Goal: Task Accomplishment & Management: Manage account settings

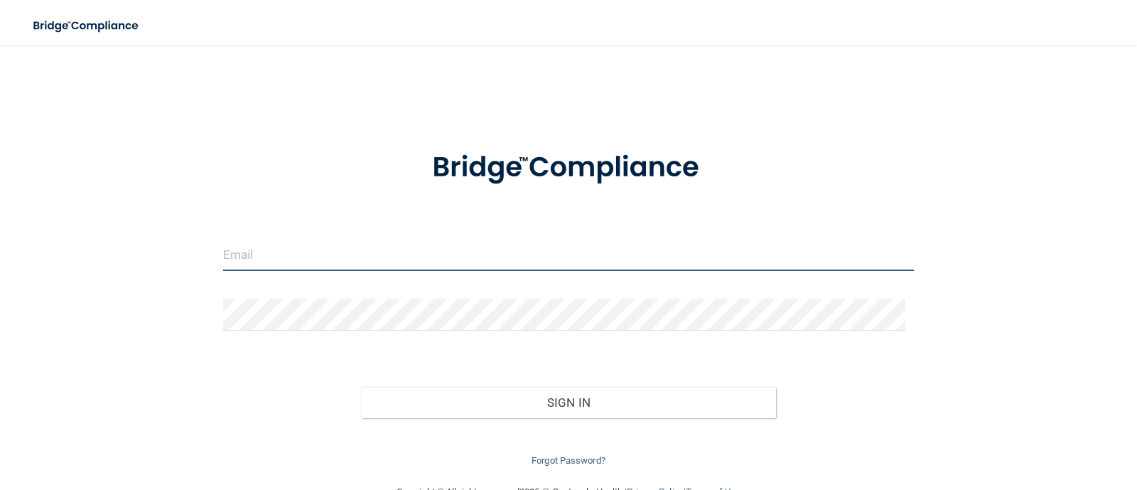
click at [369, 251] on input "email" at bounding box center [568, 255] width 691 height 32
type input "[EMAIL_ADDRESS][PERSON_NAME][DOMAIN_NAME]"
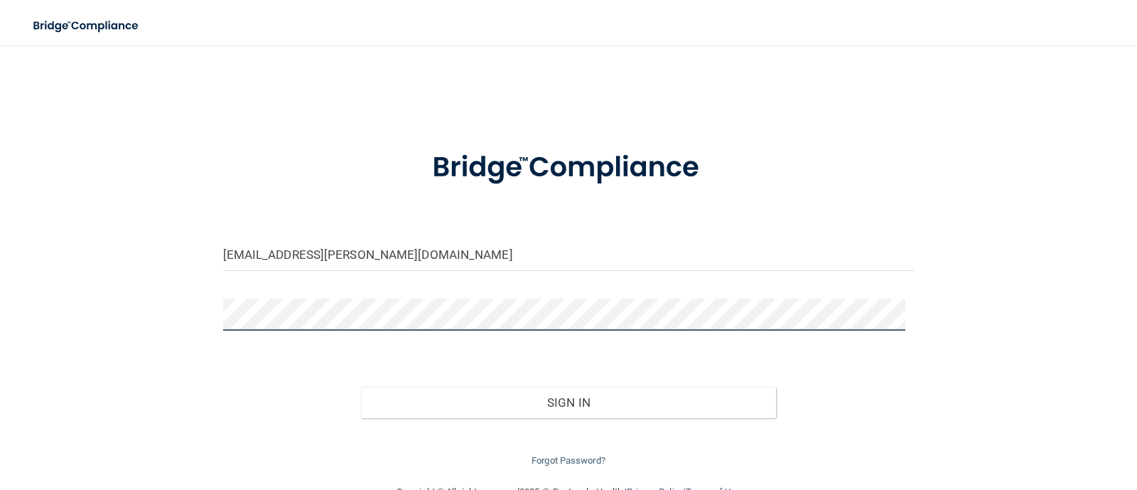
click at [361, 387] on button "Sign In" at bounding box center [568, 402] width 415 height 31
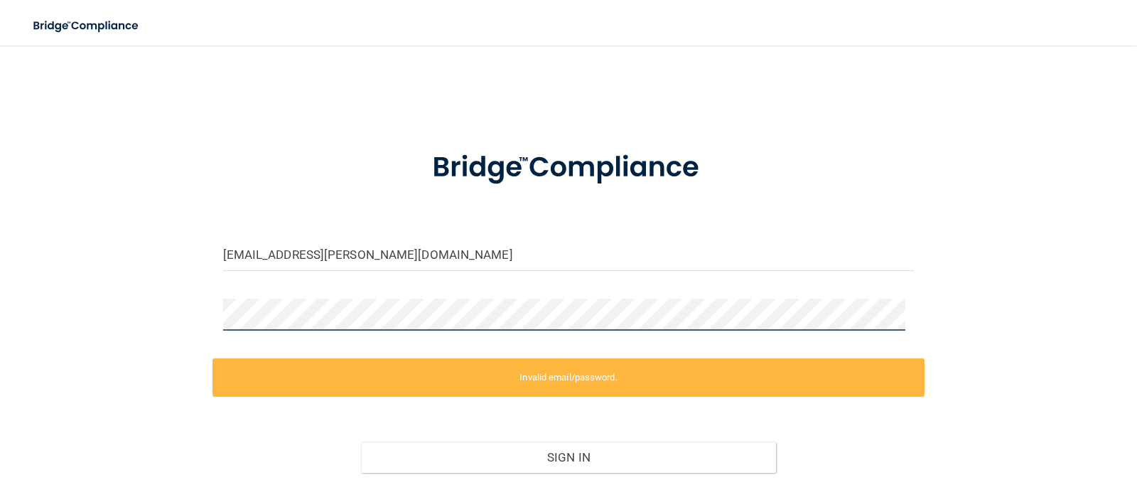
click at [0, 302] on main "sgpepper@meredith.edu Invalid email/password. You don't have permission to acce…" at bounding box center [568, 267] width 1137 height 444
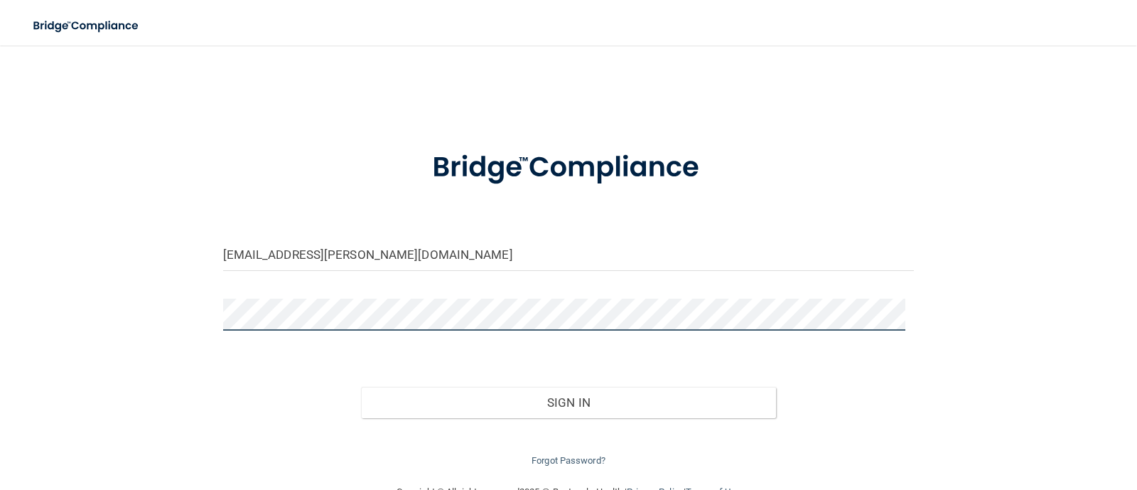
click at [361, 387] on button "Sign In" at bounding box center [568, 402] width 415 height 31
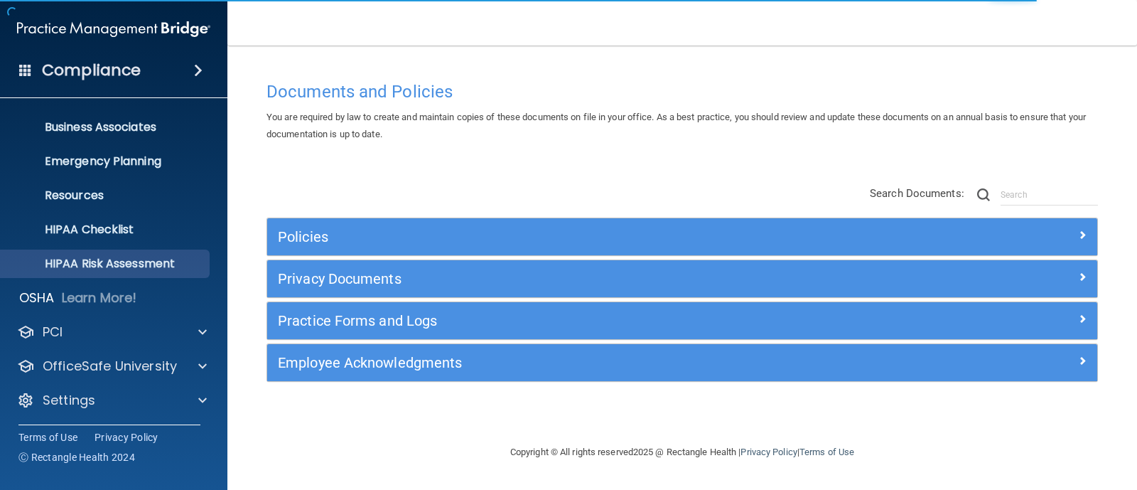
scroll to position [99, 0]
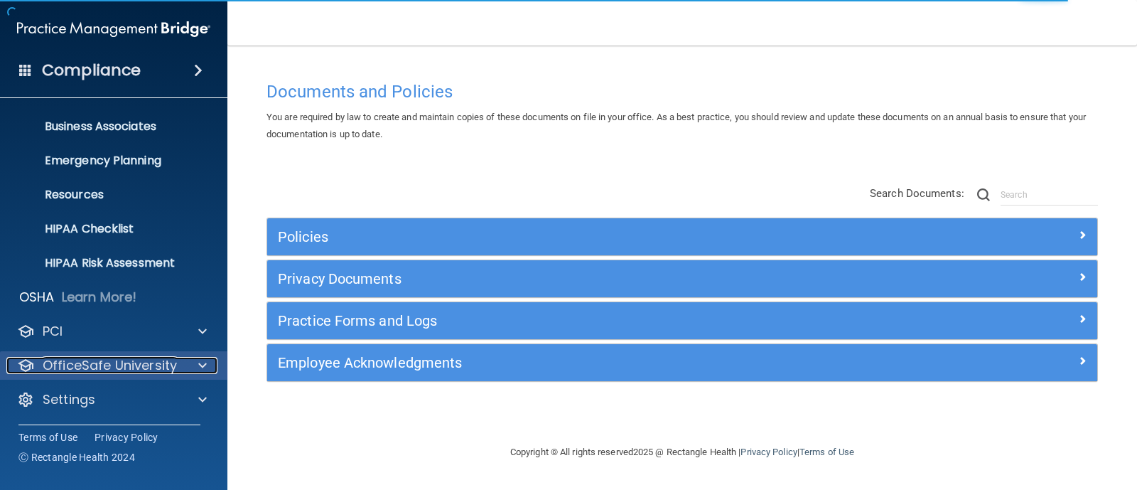
click at [146, 362] on p "OfficeSafe University" at bounding box center [110, 365] width 134 height 17
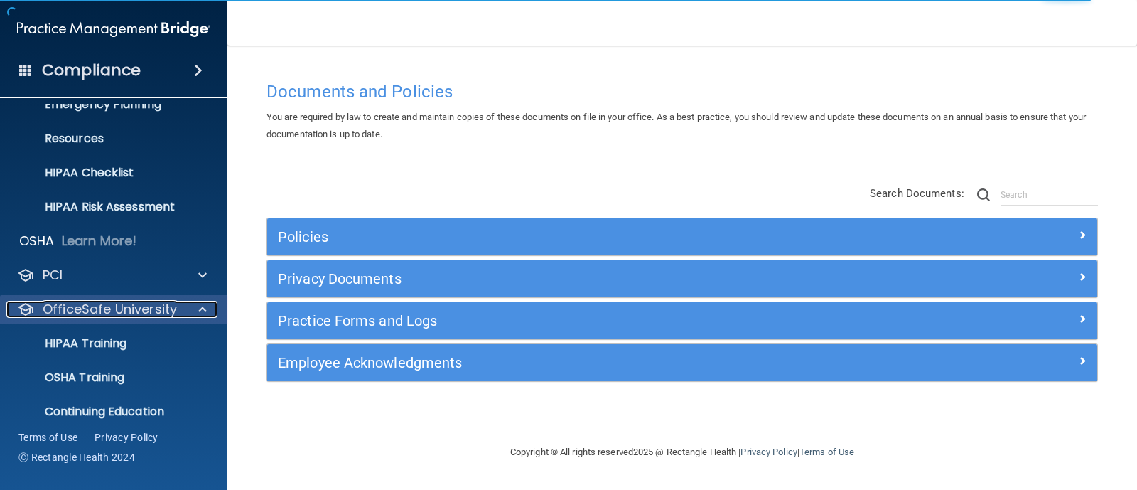
scroll to position [202, 0]
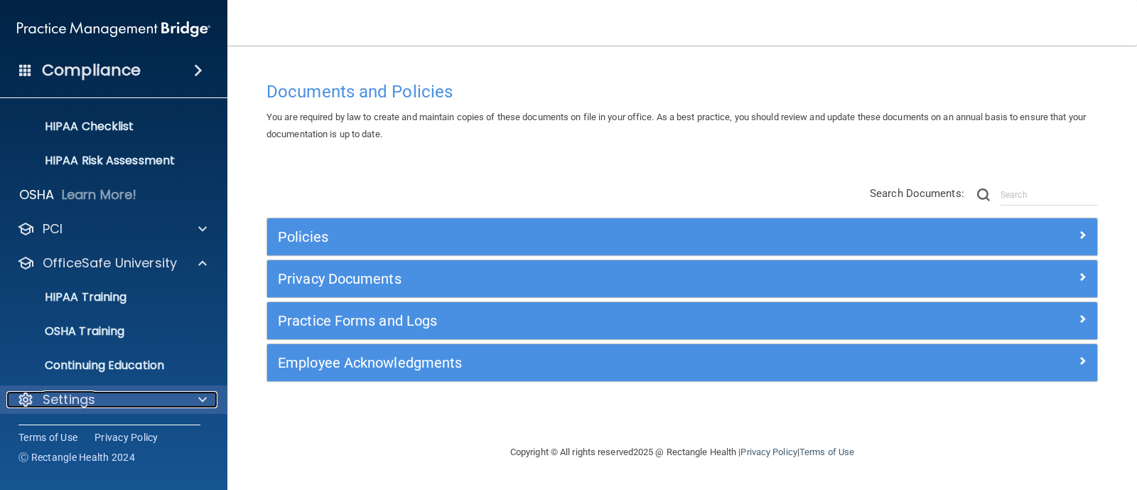
click at [107, 398] on div "Settings" at bounding box center [94, 399] width 176 height 17
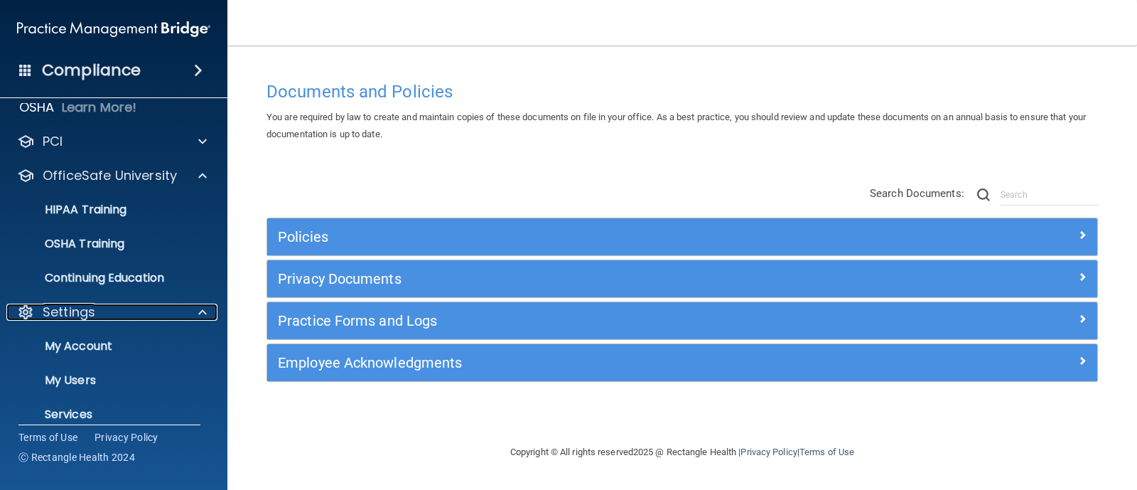
scroll to position [337, 0]
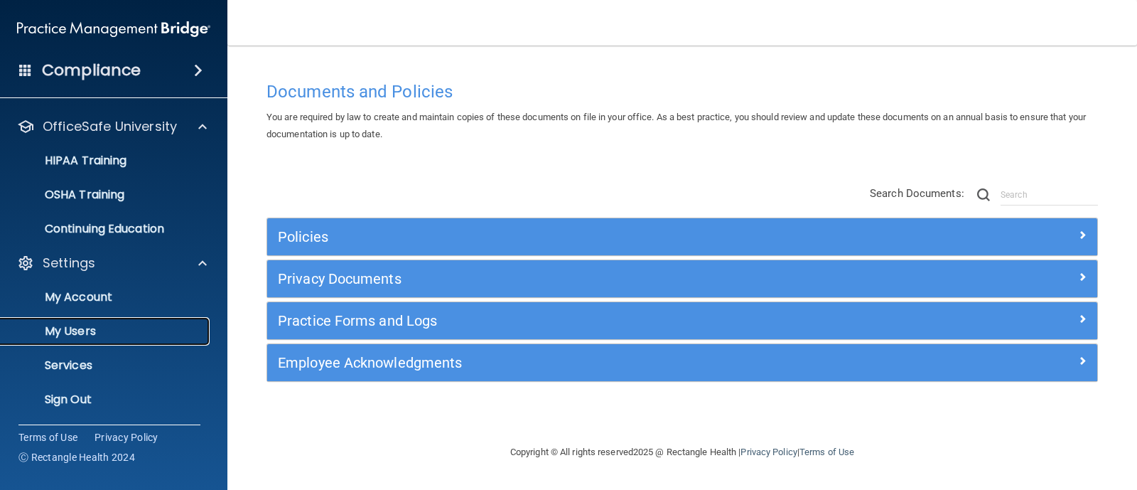
click at [59, 325] on p "My Users" at bounding box center [106, 331] width 194 height 14
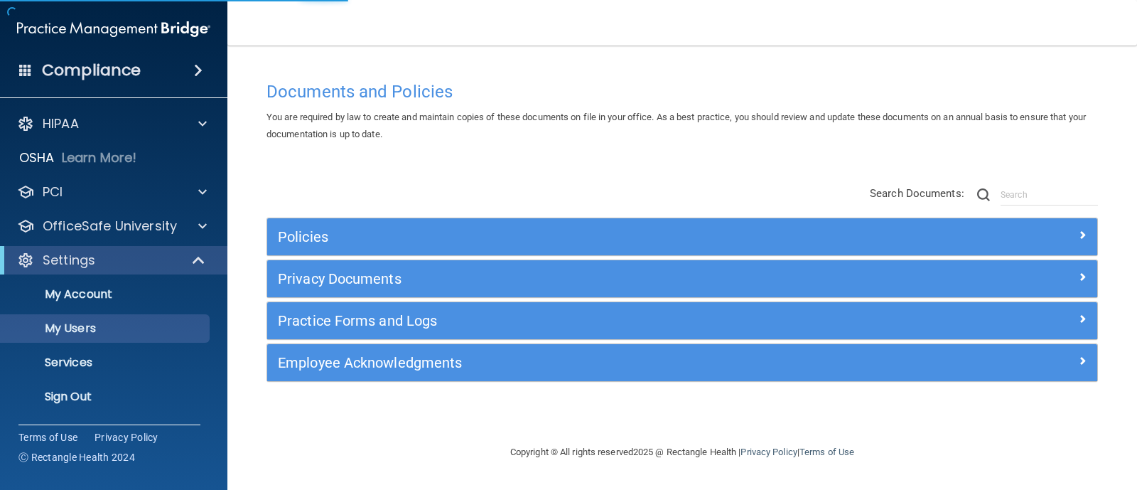
select select "20"
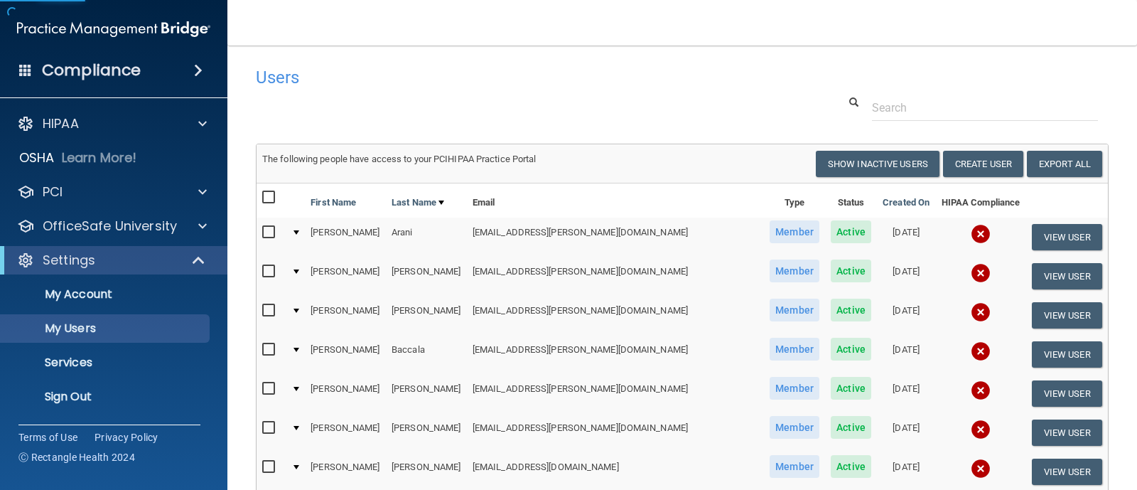
drag, startPoint x: 675, startPoint y: 248, endPoint x: 987, endPoint y: 71, distance: 358.6
click at [988, 71] on div "Users" at bounding box center [682, 77] width 874 height 35
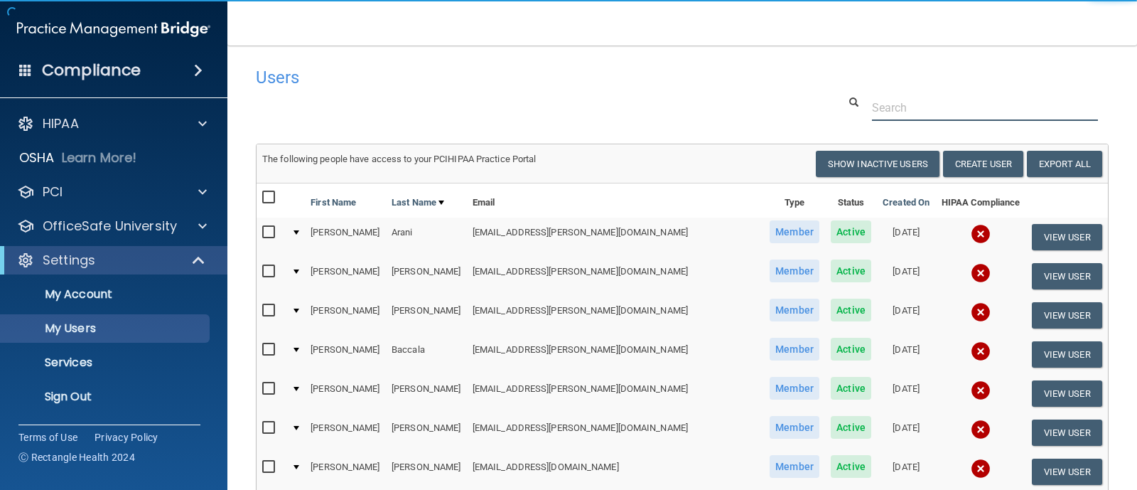
click at [922, 102] on input "text" at bounding box center [985, 107] width 226 height 26
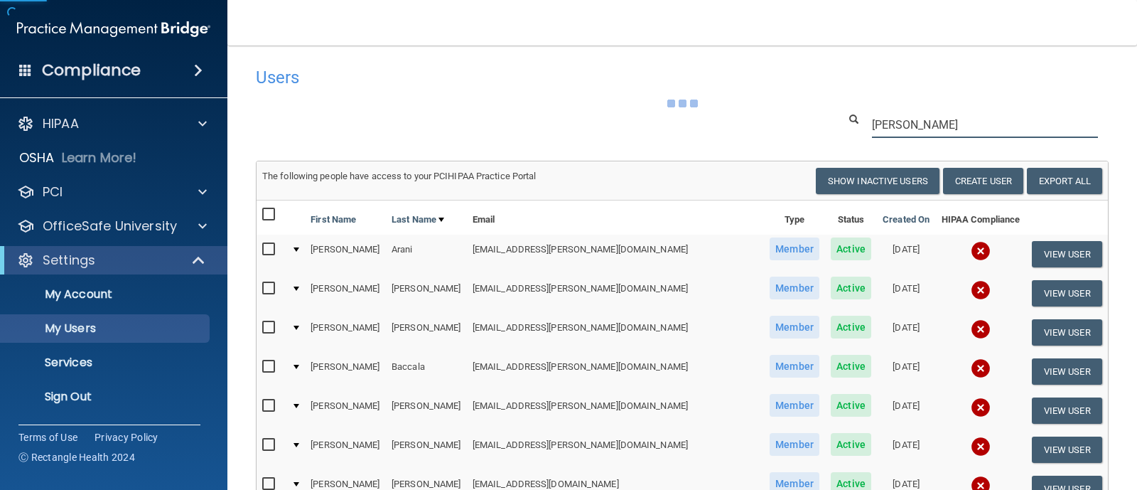
type input "liza"
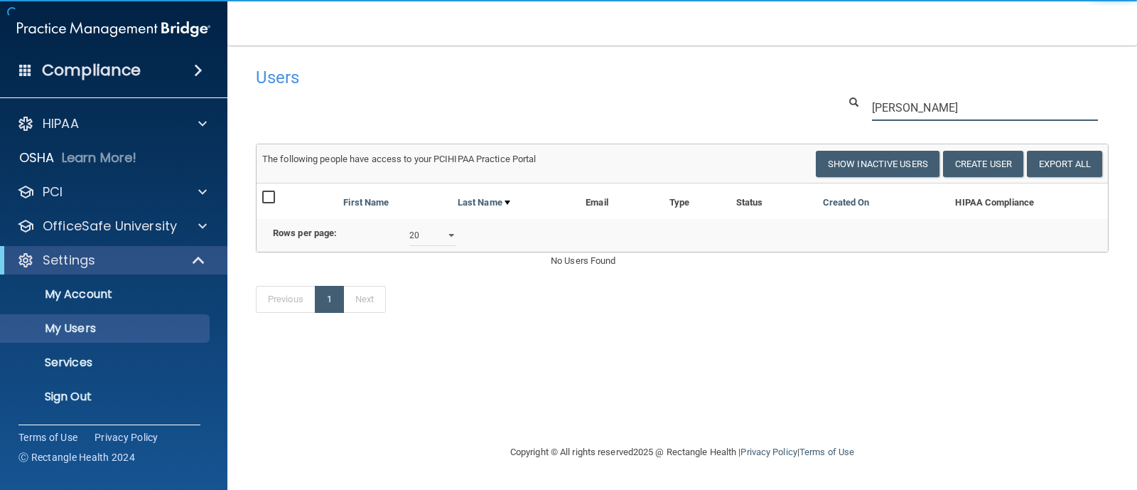
drag, startPoint x: 937, startPoint y: 99, endPoint x: 571, endPoint y: 133, distance: 368.1
click at [572, 134] on div "Users Success! New user created. × Error! The user couldn't be created. × Succe…" at bounding box center [682, 197] width 853 height 275
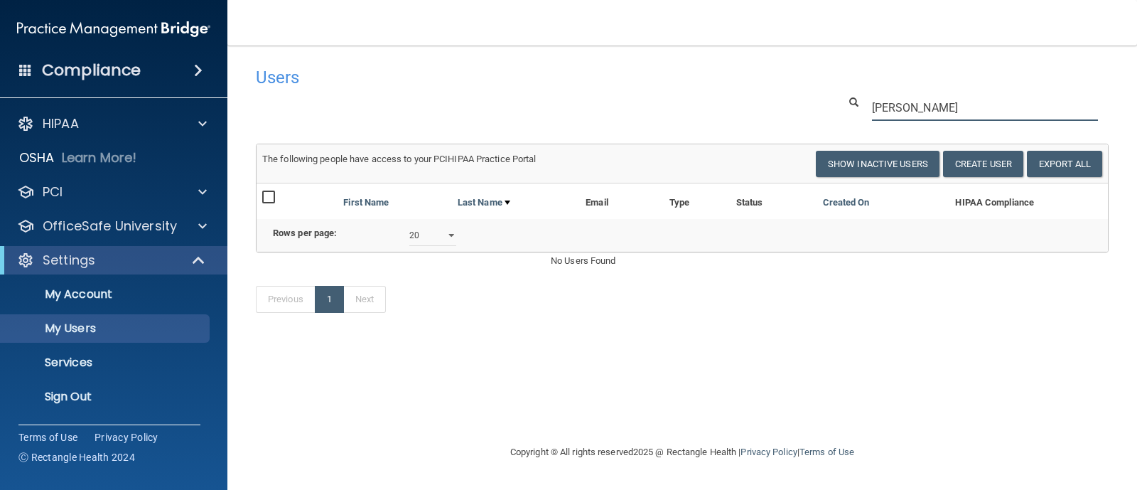
type input "justin"
click at [1016, 158] on button "Create User" at bounding box center [983, 164] width 80 height 26
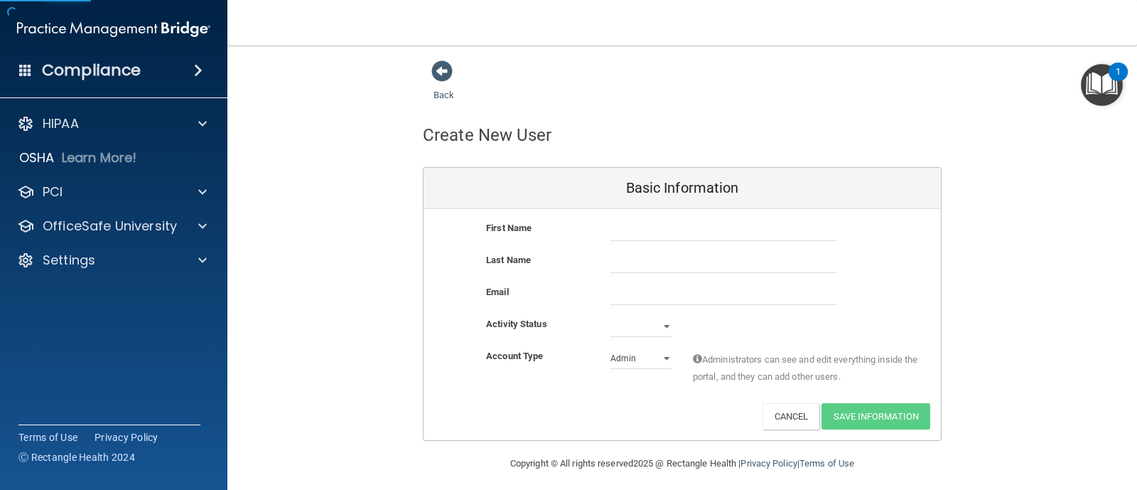
click at [688, 240] on div "First Name" at bounding box center [681, 236] width 517 height 32
click at [617, 225] on input "text" at bounding box center [723, 230] width 227 height 21
type input "[PERSON_NAME]"
click at [660, 297] on input "email" at bounding box center [723, 293] width 227 height 21
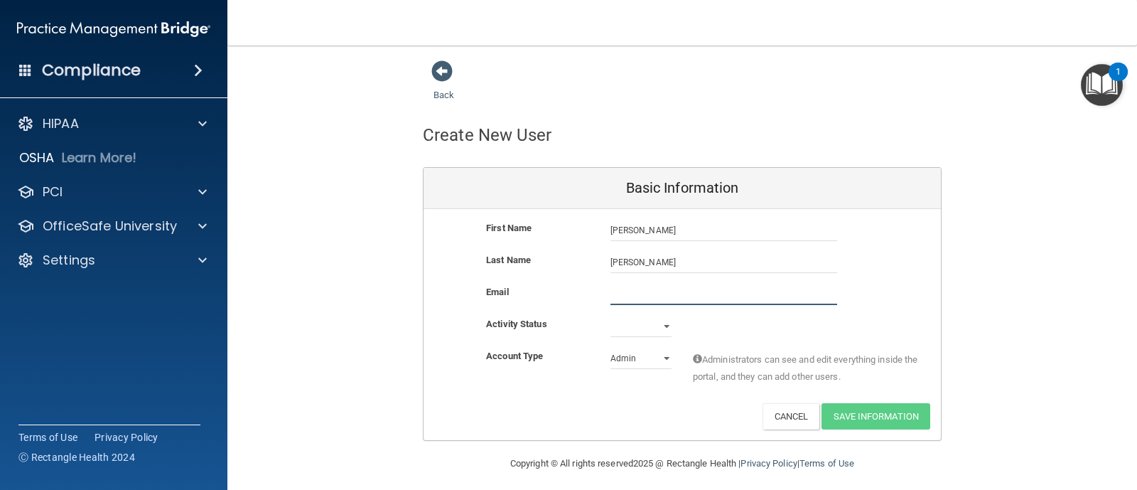
click at [620, 295] on input "email" at bounding box center [723, 293] width 227 height 21
paste input "[EMAIL_ADDRESS][PERSON_NAME][DOMAIN_NAME]"
type input "[EMAIL_ADDRESS][PERSON_NAME][DOMAIN_NAME]"
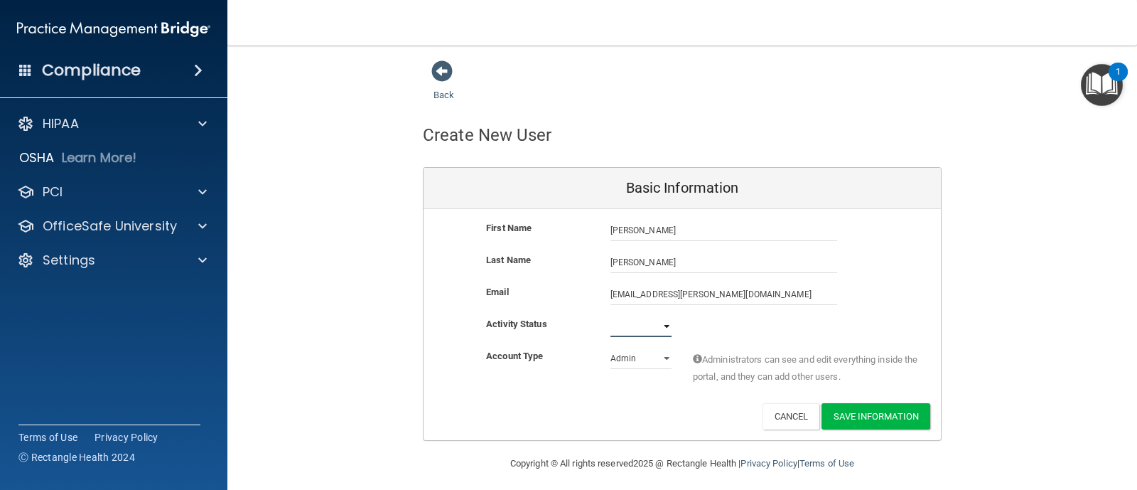
click at [654, 320] on select "Active Inactive" at bounding box center [640, 325] width 61 height 21
select select "active"
click at [610, 315] on select "Active Inactive" at bounding box center [640, 325] width 61 height 21
click at [661, 358] on select "Admin Member" at bounding box center [640, 357] width 61 height 21
select select "practice_member"
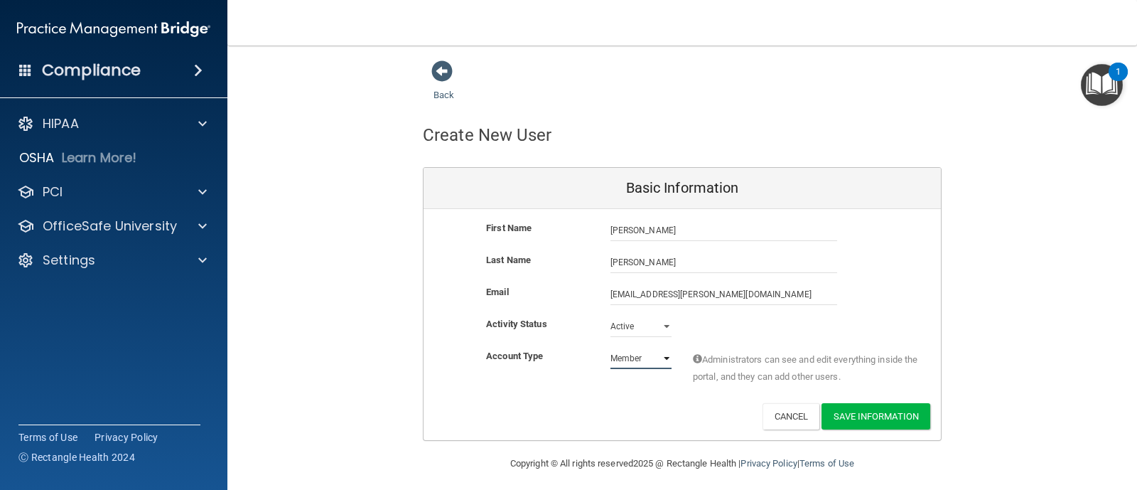
click at [610, 347] on select "Admin Member" at bounding box center [640, 357] width 61 height 21
click at [855, 421] on button "Save Information" at bounding box center [875, 416] width 109 height 26
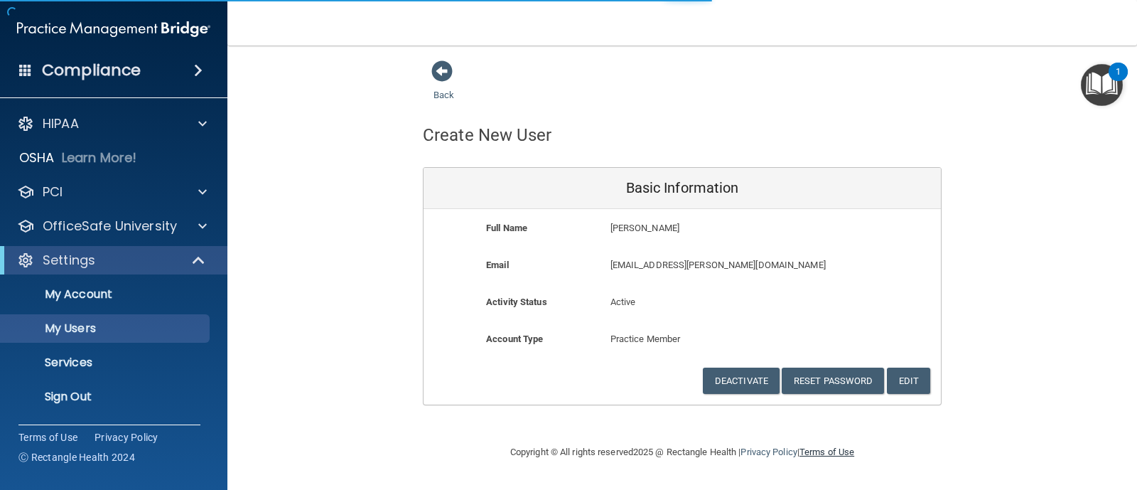
select select "20"
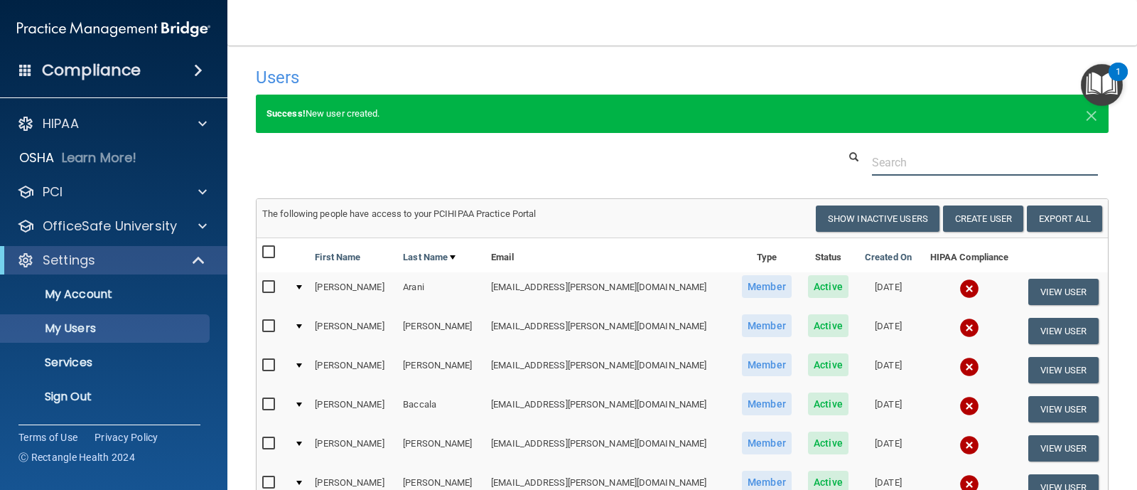
click at [895, 158] on input "text" at bounding box center [985, 162] width 226 height 26
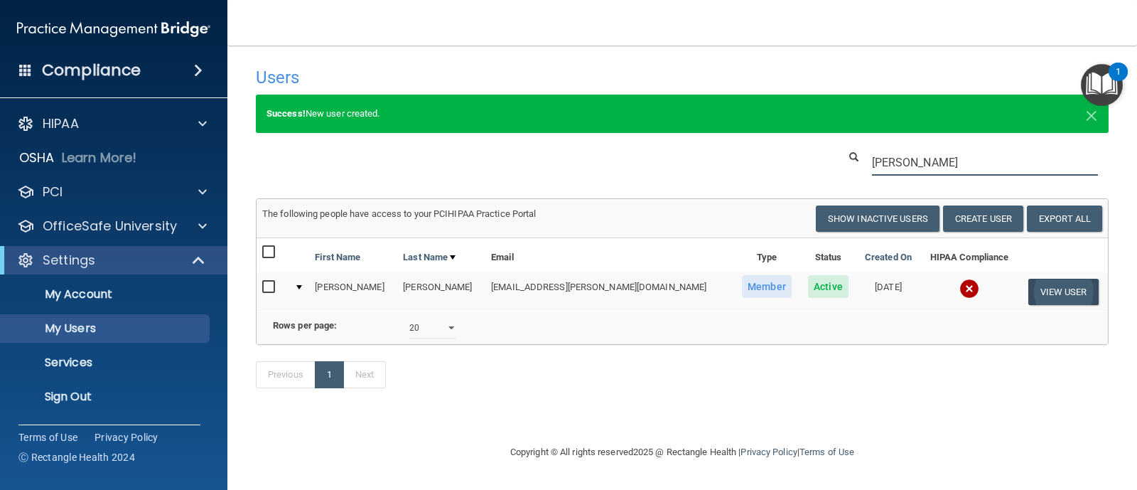
type input "liza"
click at [1040, 288] on button "View User" at bounding box center [1063, 292] width 70 height 26
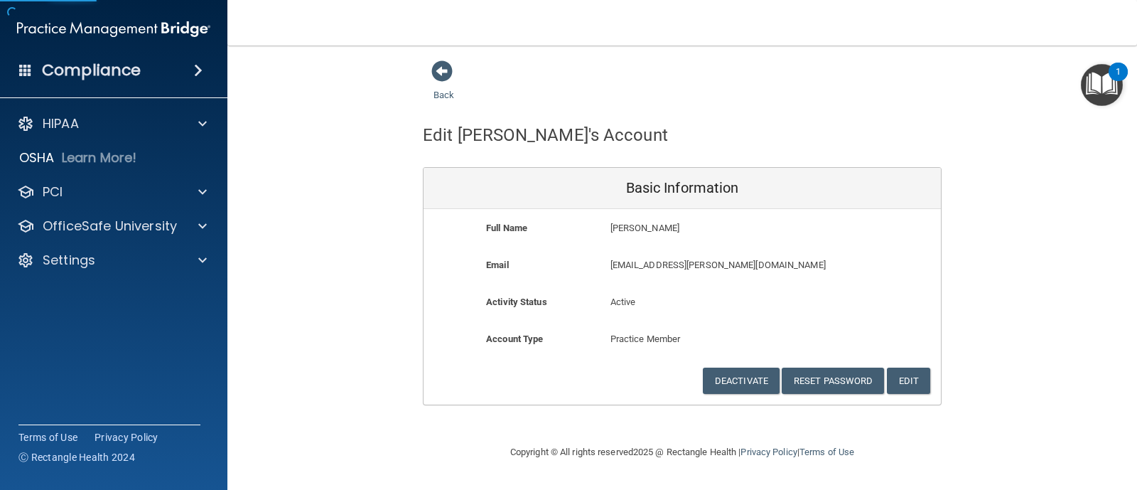
click at [854, 363] on div "Account Type Practice Member Admin Member Financial Institution Business Associ…" at bounding box center [681, 348] width 517 height 37
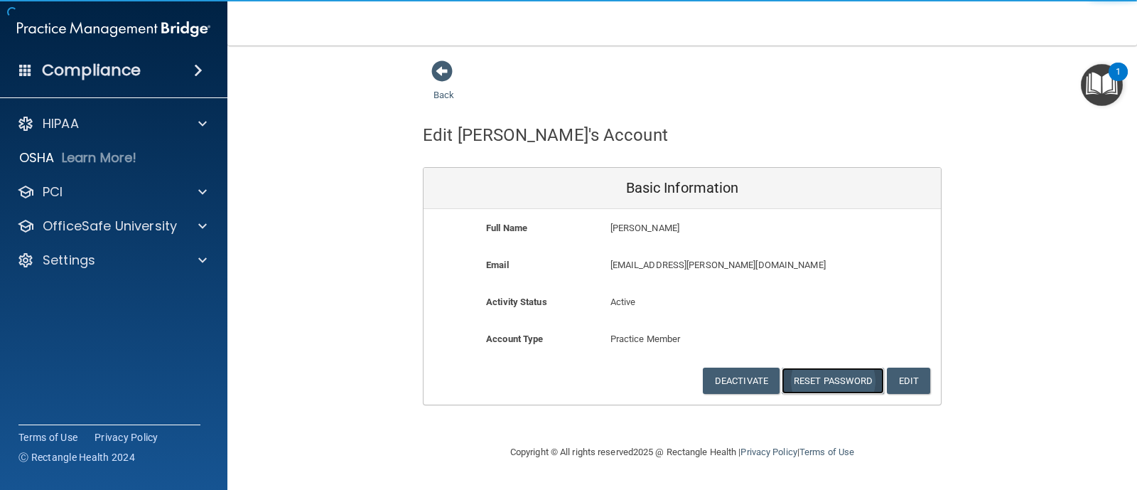
click at [848, 384] on button "Reset Password" at bounding box center [833, 380] width 102 height 26
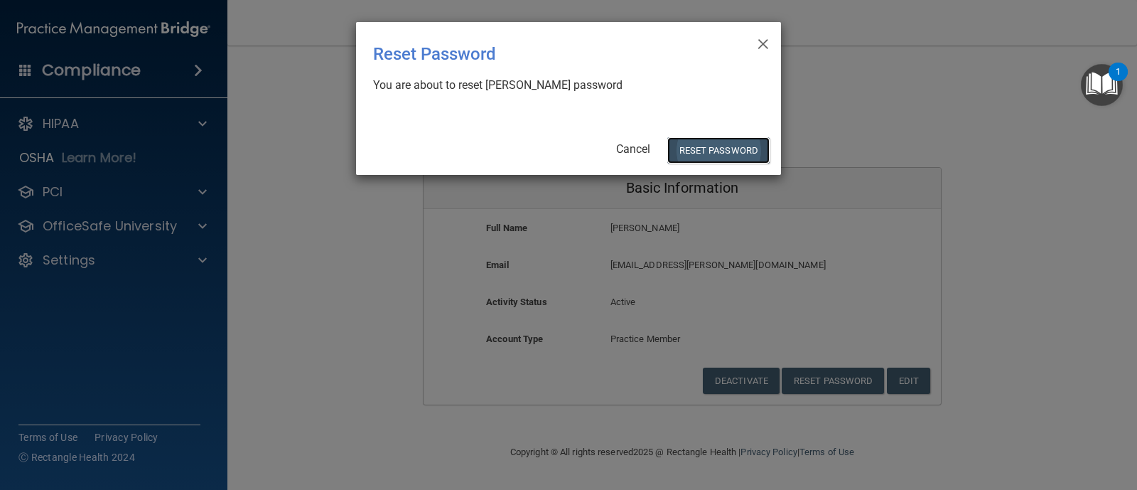
click at [721, 149] on button "Reset Password" at bounding box center [718, 150] width 102 height 26
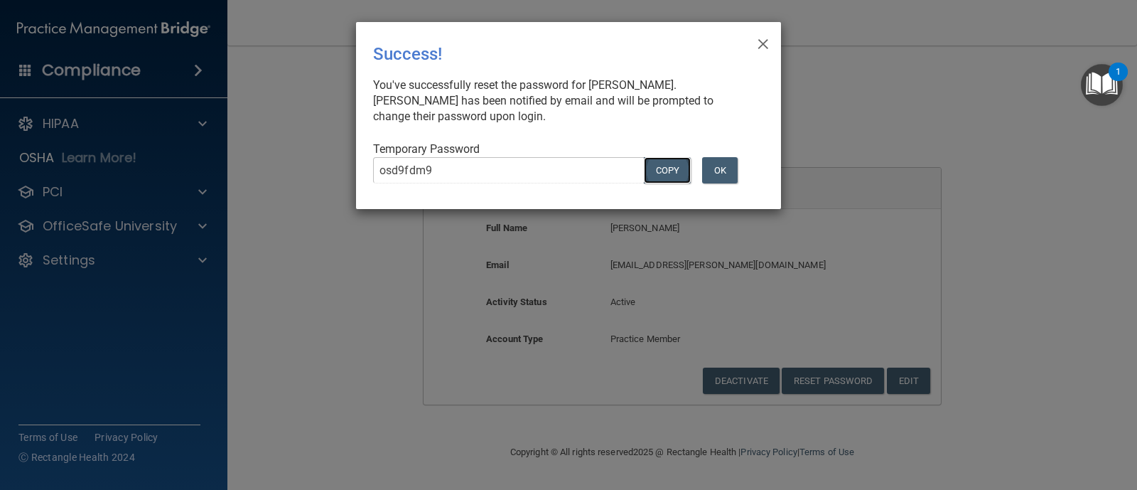
click at [649, 167] on button "COPY" at bounding box center [667, 170] width 47 height 26
click at [706, 172] on button "OK" at bounding box center [720, 170] width 36 height 26
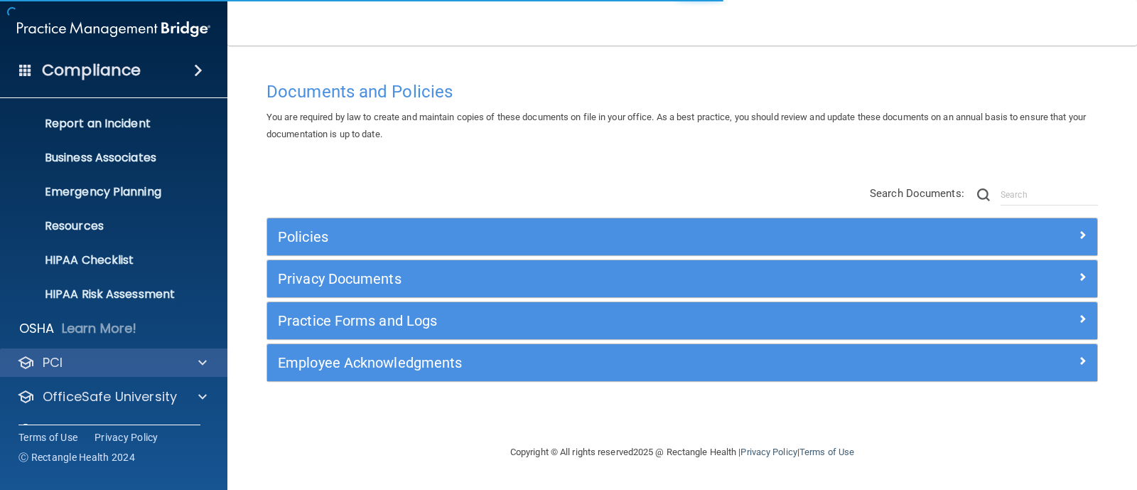
scroll to position [99, 0]
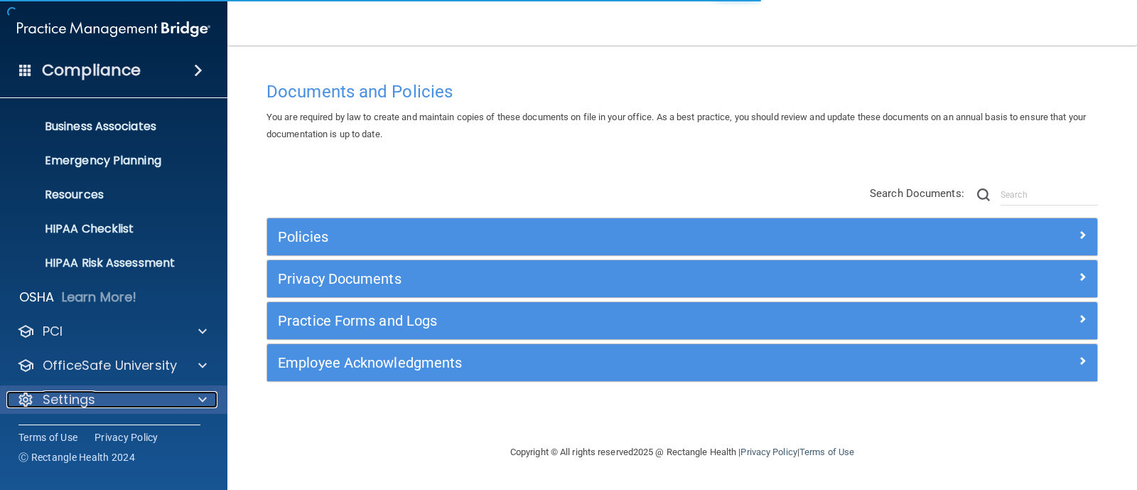
click at [136, 396] on div "Settings" at bounding box center [94, 399] width 176 height 17
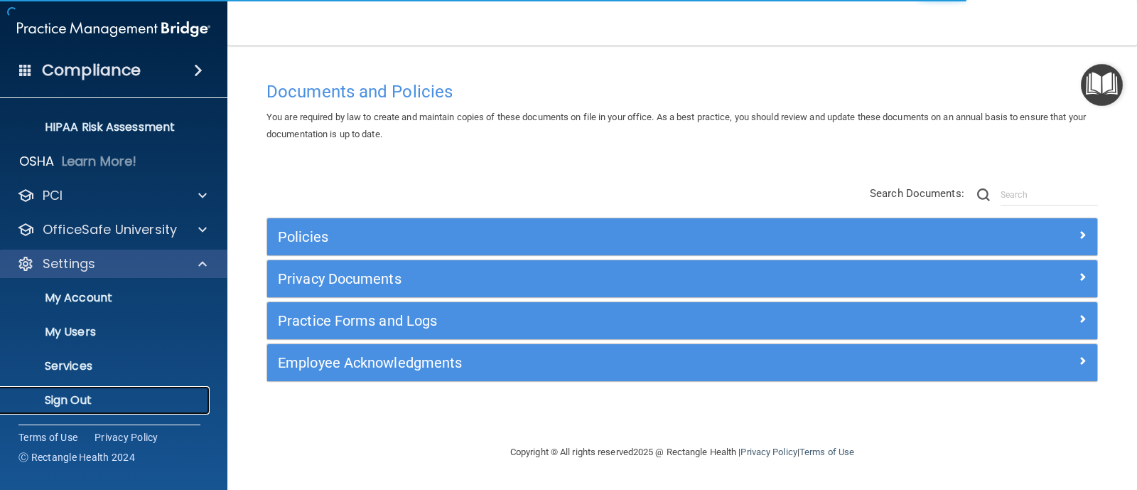
click at [136, 396] on p "Sign Out" at bounding box center [106, 400] width 194 height 14
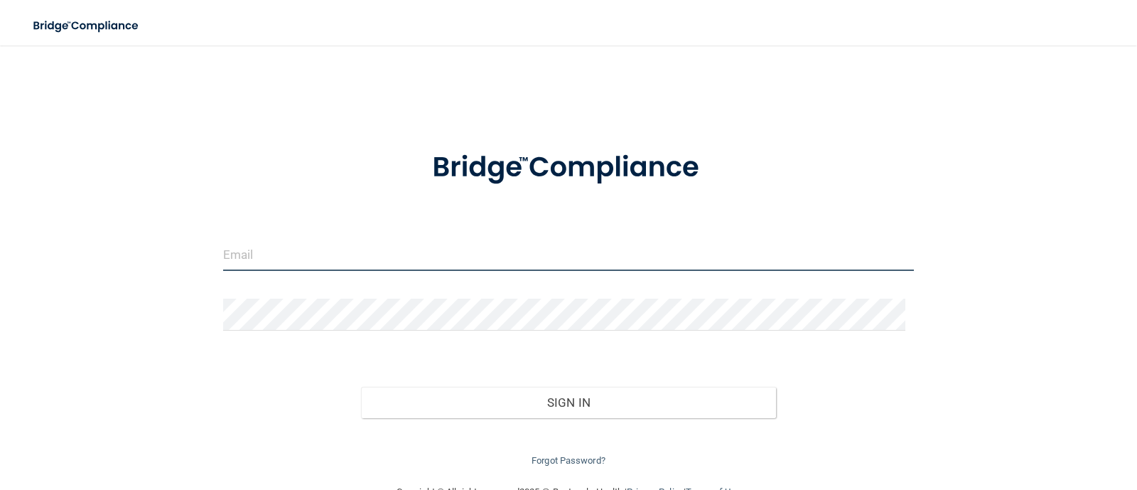
click at [328, 239] on input "email" at bounding box center [568, 255] width 691 height 32
type input "[EMAIL_ADDRESS][PERSON_NAME][DOMAIN_NAME]"
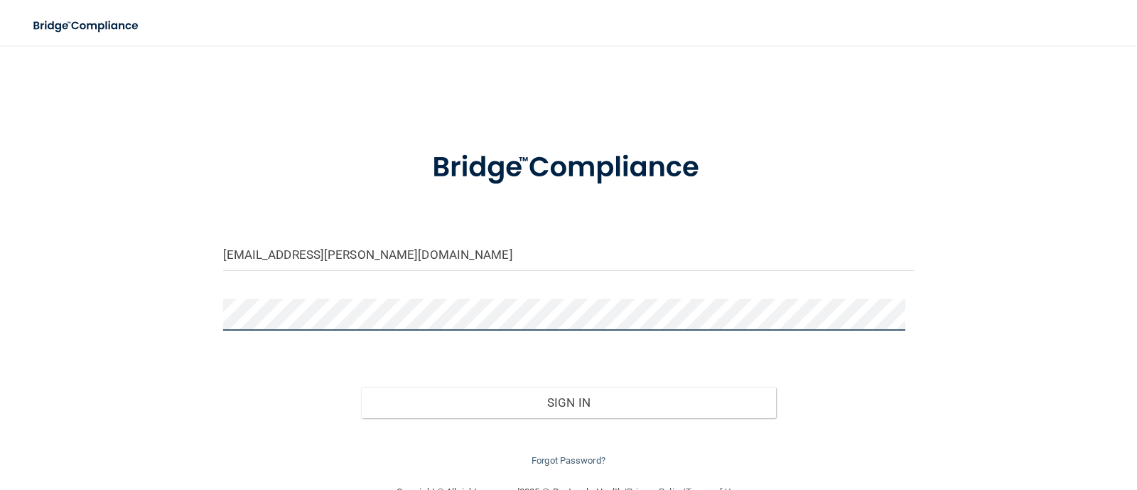
click at [361, 387] on button "Sign In" at bounding box center [568, 402] width 415 height 31
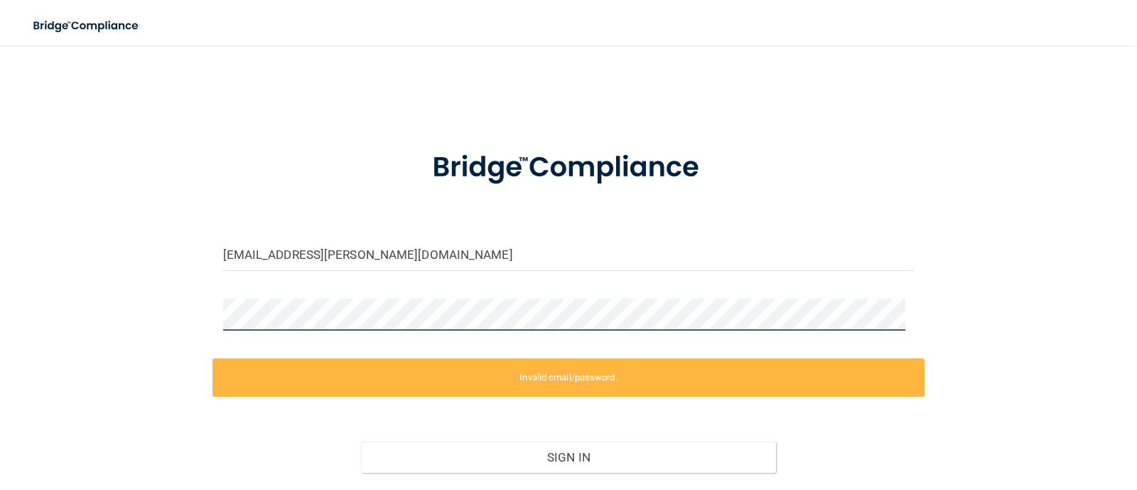
click at [53, 339] on div "[EMAIL_ADDRESS][PERSON_NAME][DOMAIN_NAME] Invalid email/password. You don't hav…" at bounding box center [568, 292] width 1080 height 464
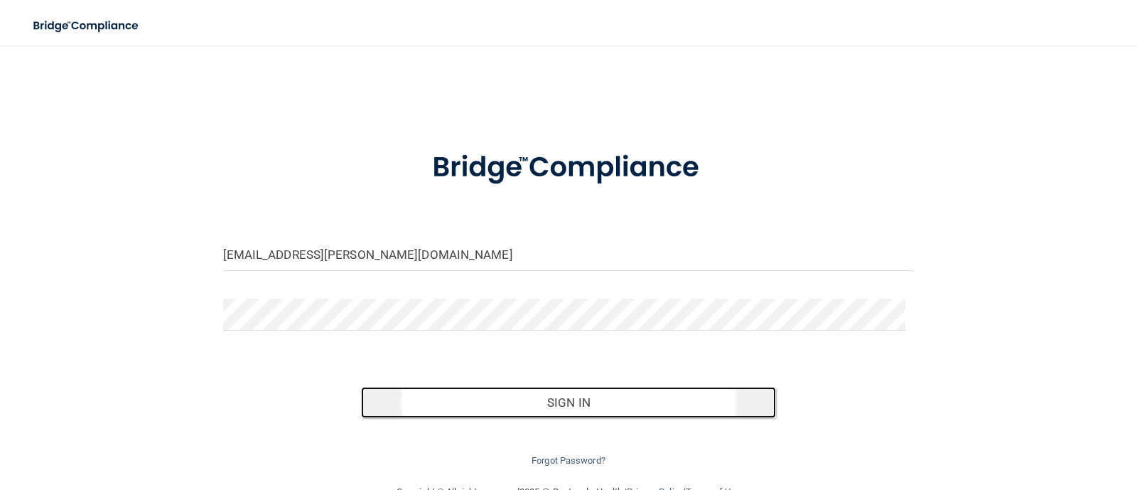
click at [419, 400] on button "Sign In" at bounding box center [568, 402] width 415 height 31
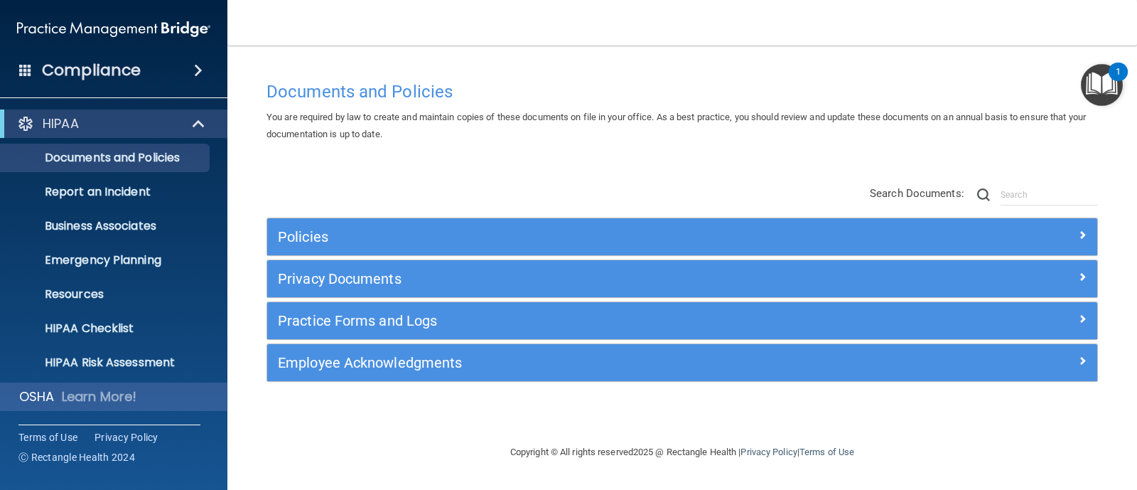
scroll to position [99, 0]
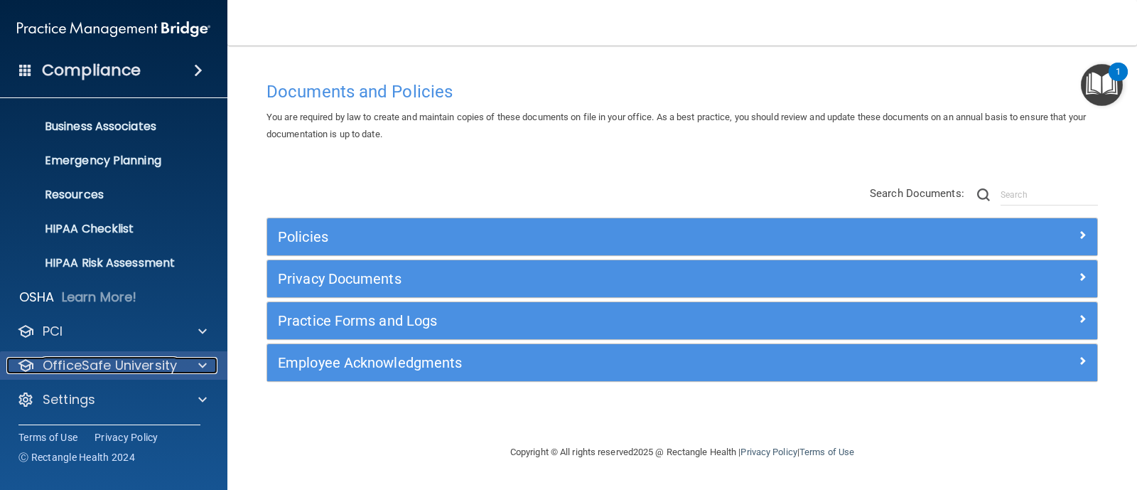
click at [119, 373] on p "OfficeSafe University" at bounding box center [110, 365] width 134 height 17
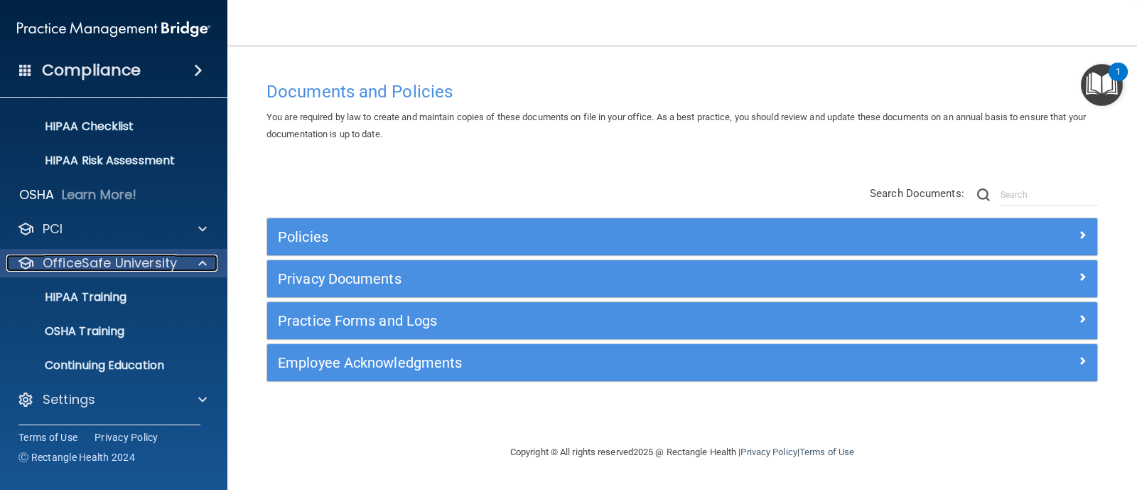
click at [144, 269] on p "OfficeSafe University" at bounding box center [110, 262] width 134 height 17
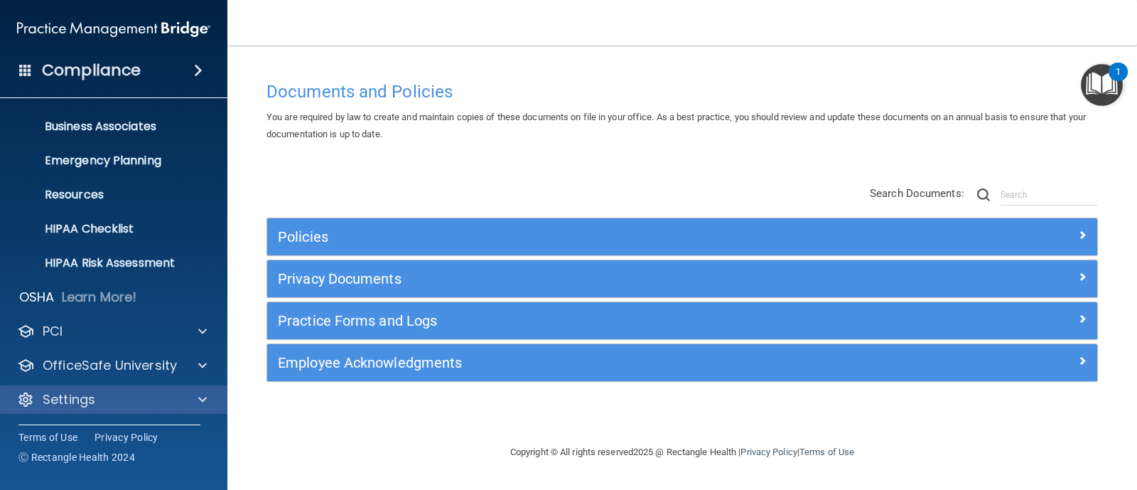
click at [122, 387] on div "Settings" at bounding box center [114, 399] width 228 height 28
click at [191, 394] on div at bounding box center [201, 399] width 36 height 17
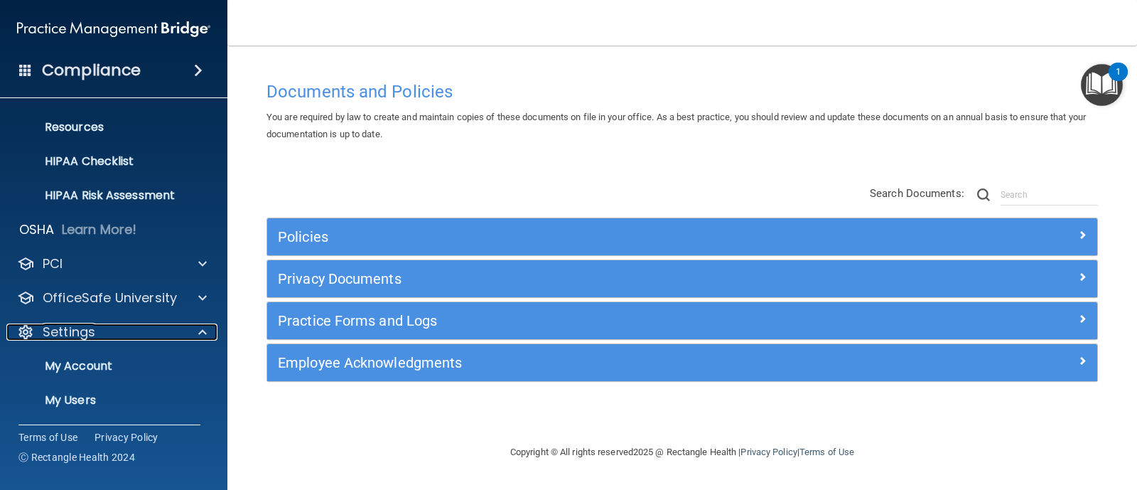
scroll to position [235, 0]
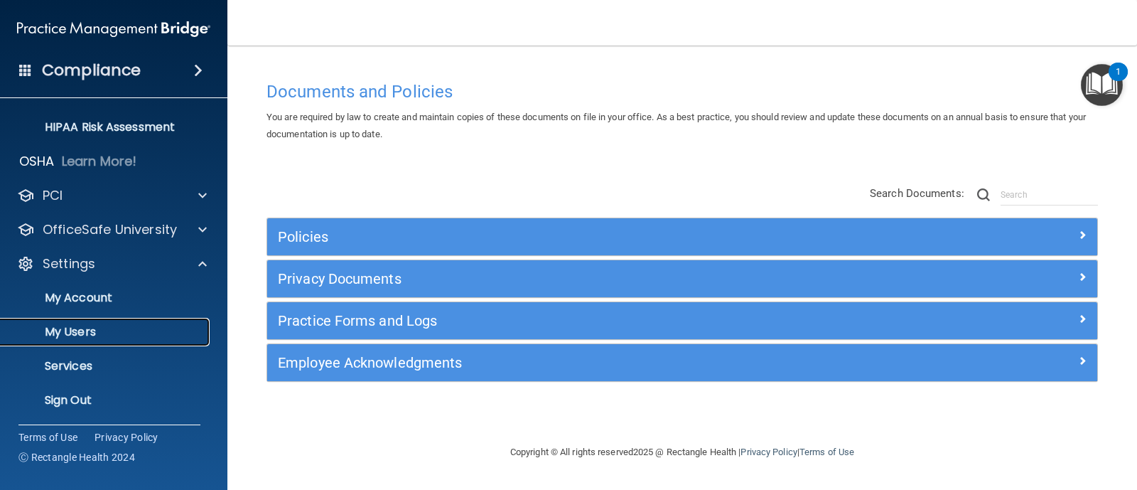
click at [66, 330] on p "My Users" at bounding box center [106, 332] width 194 height 14
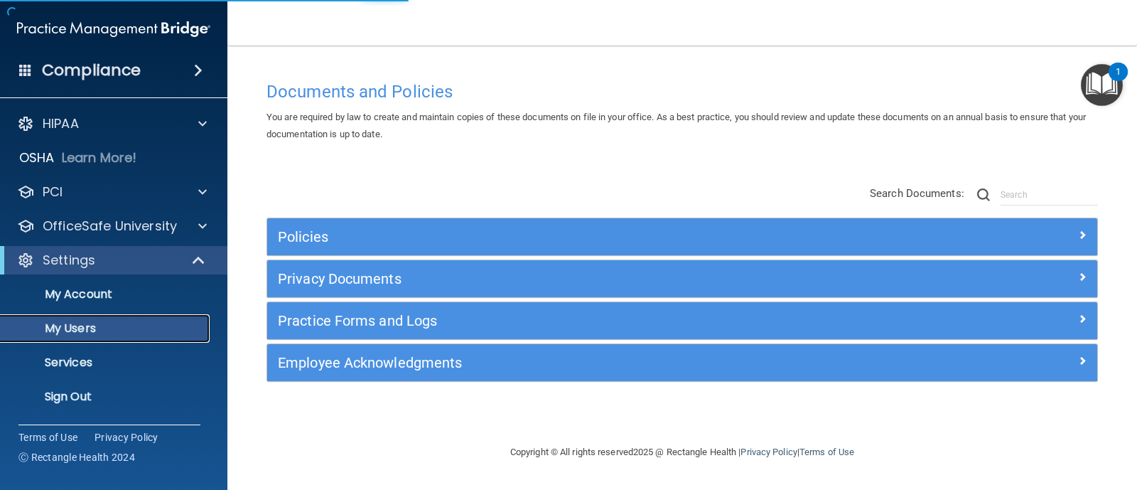
select select "20"
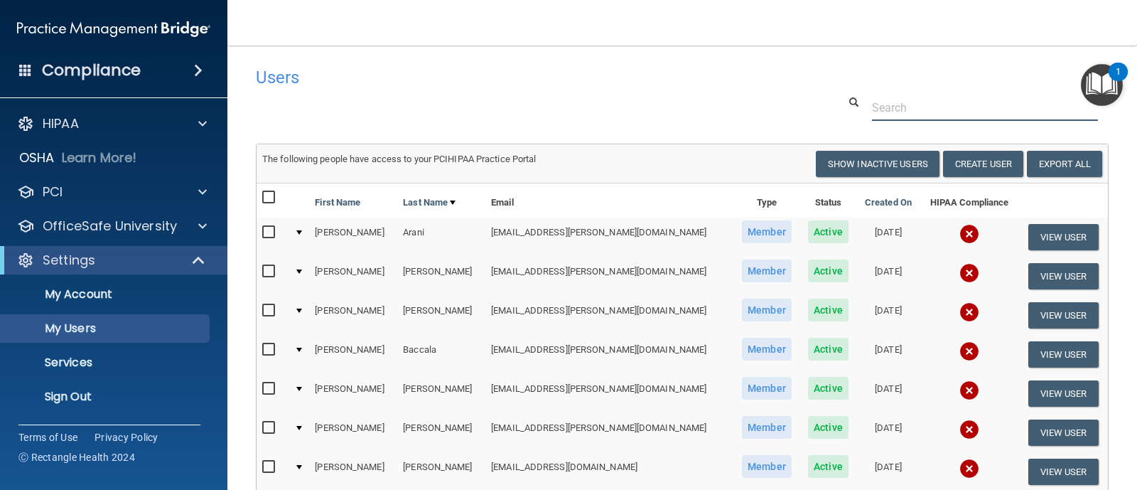
click at [894, 110] on input "text" at bounding box center [985, 107] width 226 height 26
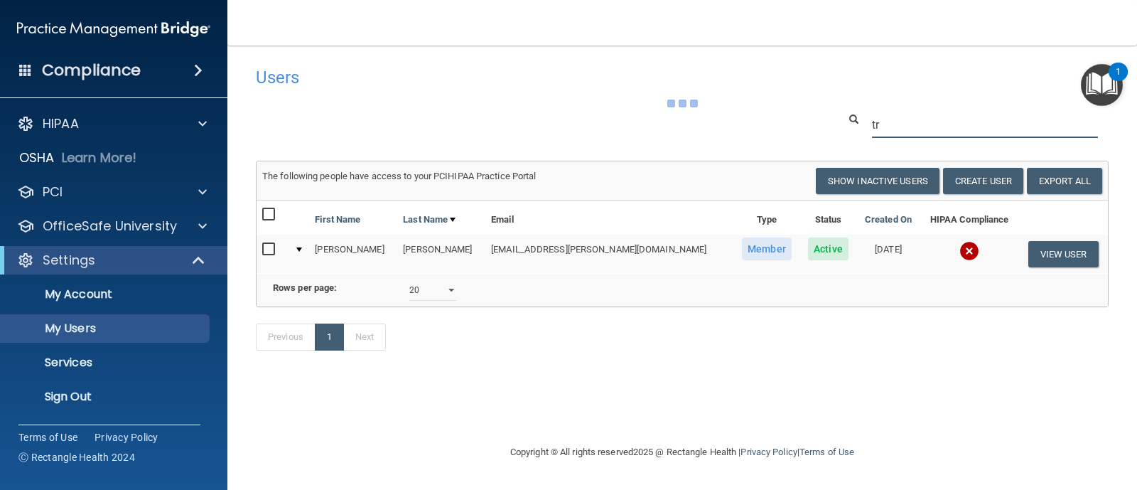
type input "t"
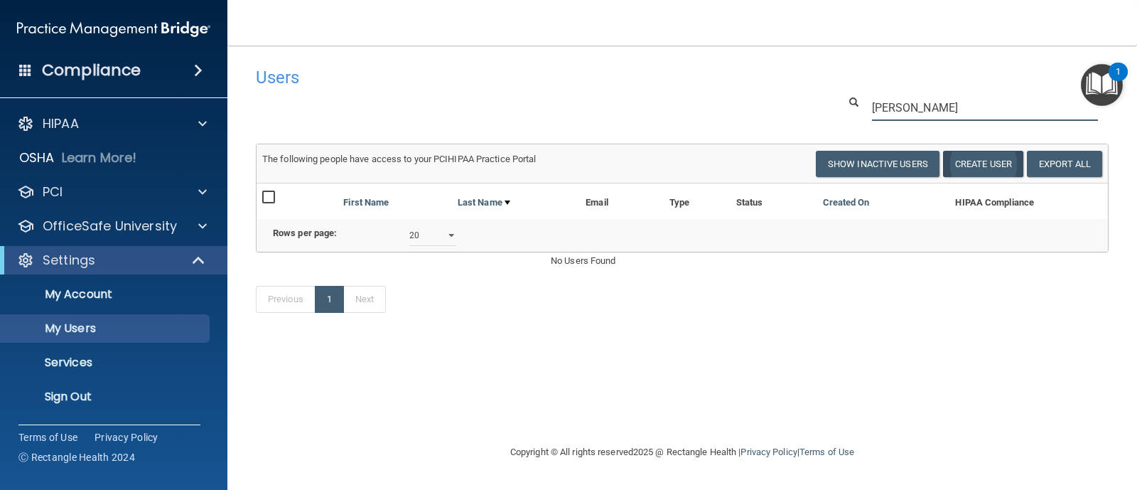
type input "[PERSON_NAME]"
click at [973, 156] on button "Create User" at bounding box center [983, 164] width 80 height 26
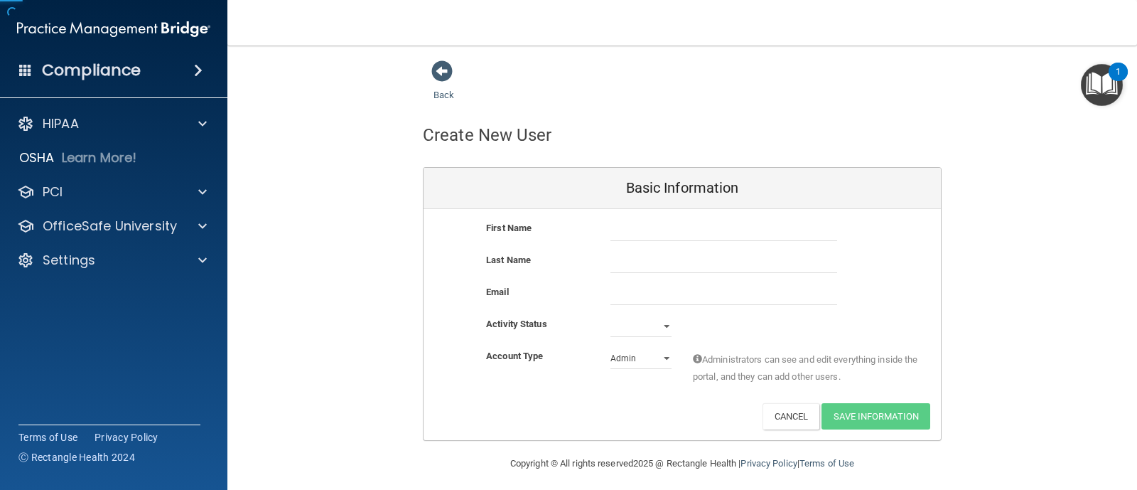
click at [643, 244] on div "First Name" at bounding box center [681, 236] width 517 height 32
click at [656, 225] on input "text" at bounding box center [723, 230] width 227 height 21
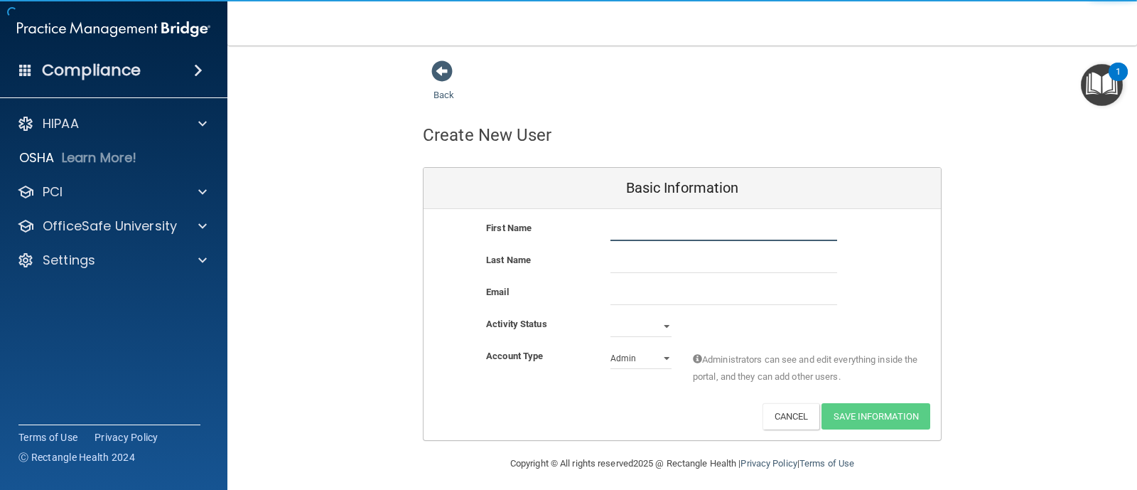
type input "F"
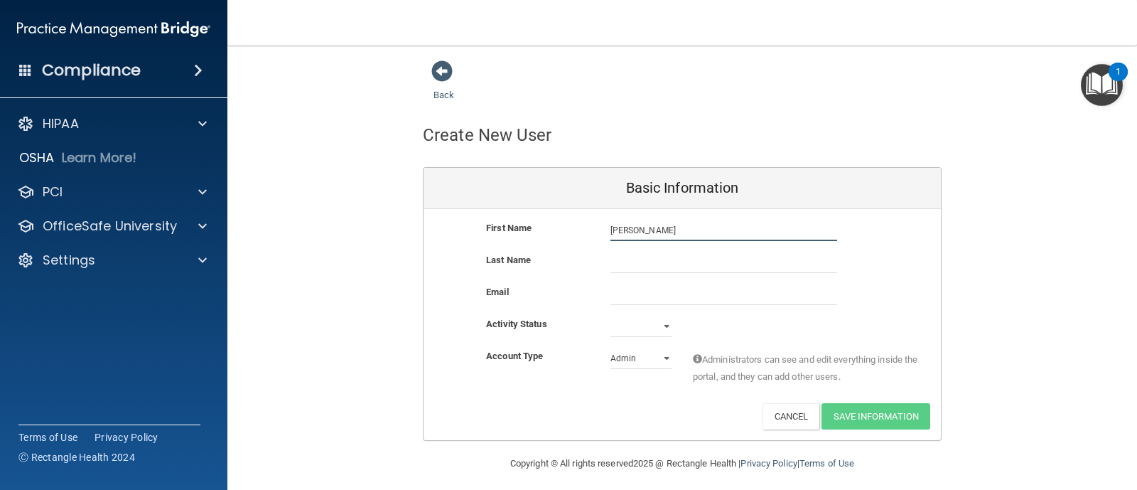
type input "[PERSON_NAME]"
click at [665, 264] on input "text" at bounding box center [723, 262] width 227 height 21
type input "[PERSON_NAME]"
paste input "[EMAIL_ADDRESS][PERSON_NAME][DOMAIN_NAME]"
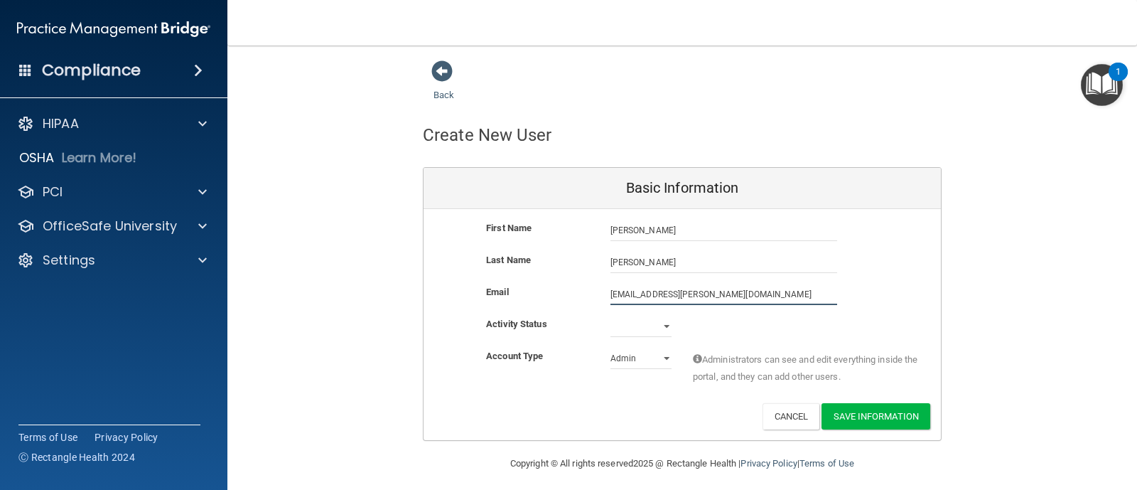
type input "[EMAIL_ADDRESS][PERSON_NAME][DOMAIN_NAME]"
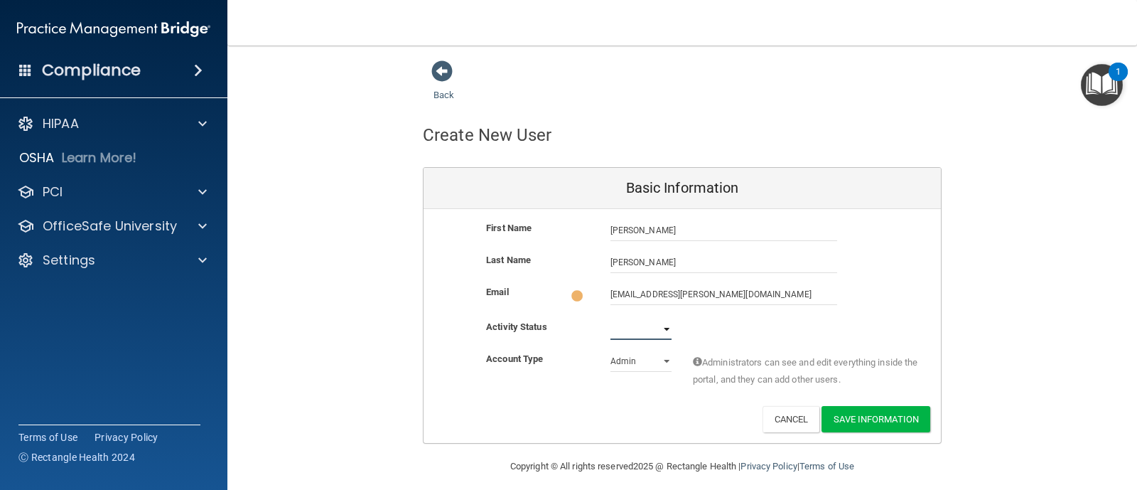
drag, startPoint x: 659, startPoint y: 325, endPoint x: 647, endPoint y: 323, distance: 11.6
click at [659, 325] on select "Active Inactive" at bounding box center [640, 328] width 61 height 21
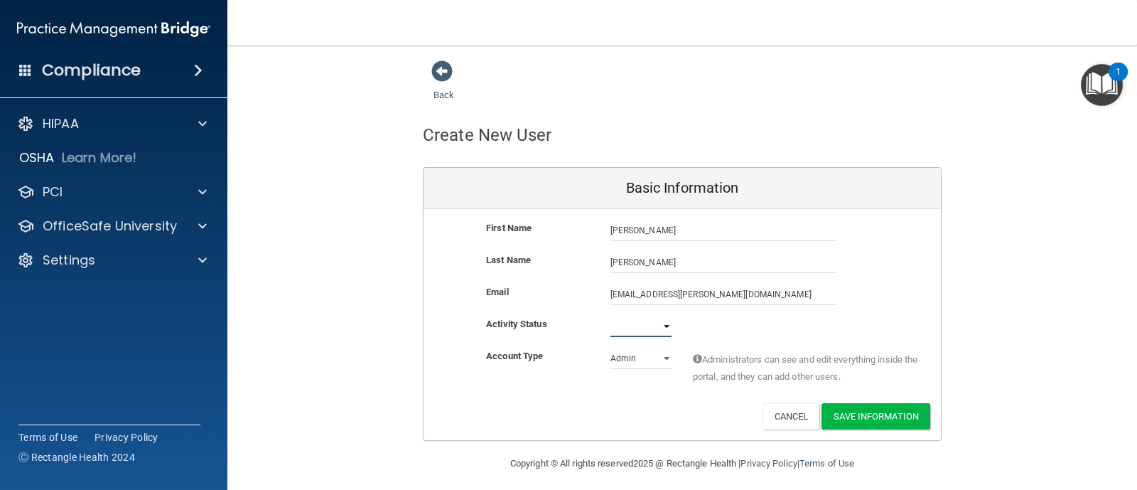
select select "active"
click at [610, 315] on select "Active Inactive" at bounding box center [640, 325] width 61 height 21
click at [657, 357] on select "Admin Member" at bounding box center [640, 357] width 61 height 21
select select "practice_member"
click at [610, 347] on select "Admin Member" at bounding box center [640, 357] width 61 height 21
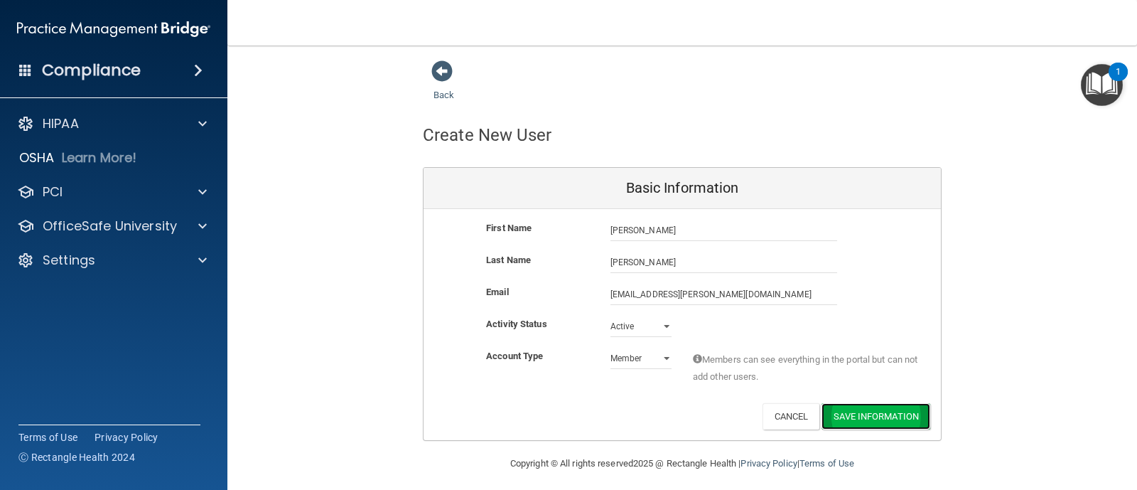
click at [849, 424] on button "Save Information" at bounding box center [875, 416] width 109 height 26
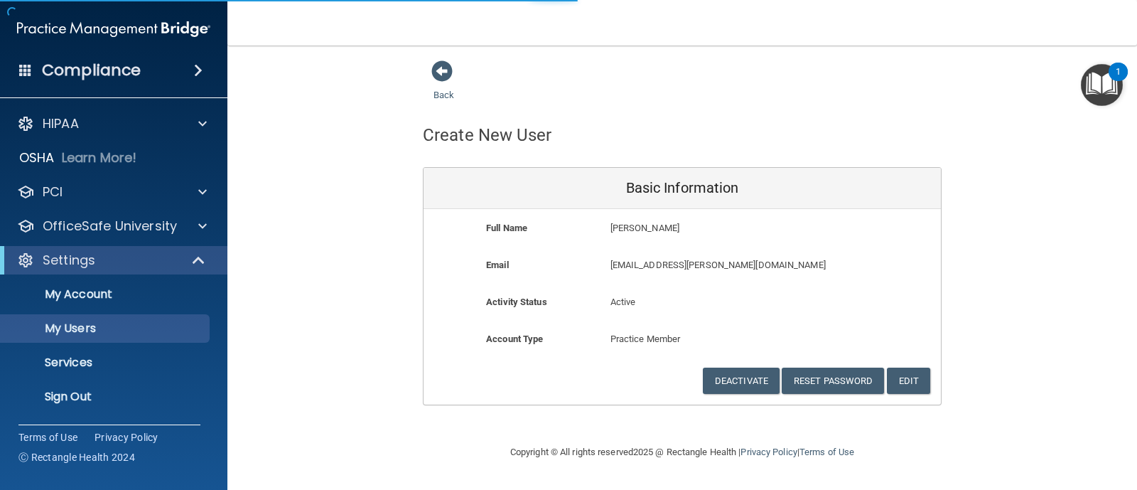
select select "20"
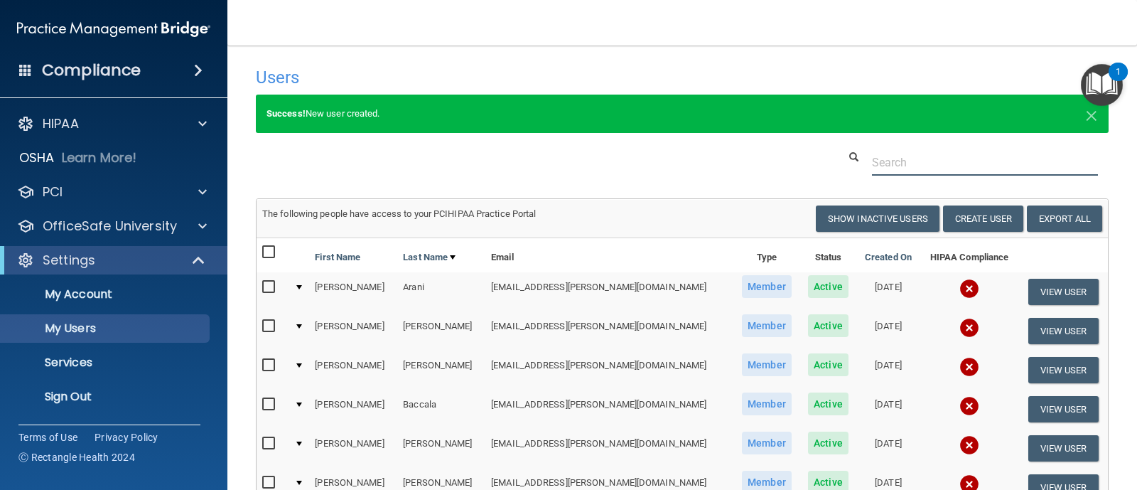
drag, startPoint x: 918, startPoint y: 163, endPoint x: 881, endPoint y: 269, distance: 112.1
click at [918, 162] on input "text" at bounding box center [985, 162] width 226 height 26
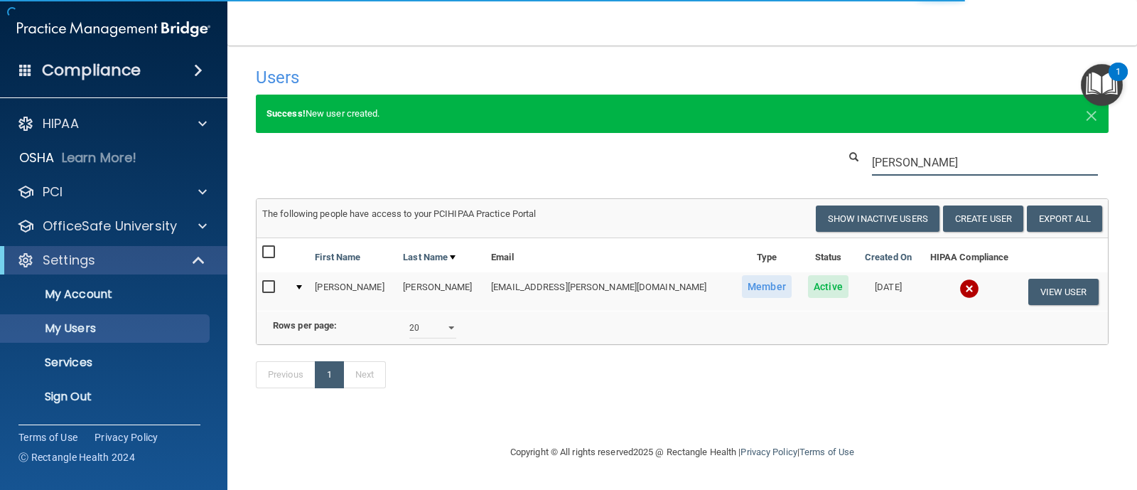
type input "[PERSON_NAME]"
click at [519, 296] on td "[EMAIL_ADDRESS][PERSON_NAME][DOMAIN_NAME]" at bounding box center [609, 291] width 248 height 38
click at [529, 281] on td "[EMAIL_ADDRESS][PERSON_NAME][DOMAIN_NAME]" at bounding box center [609, 291] width 248 height 38
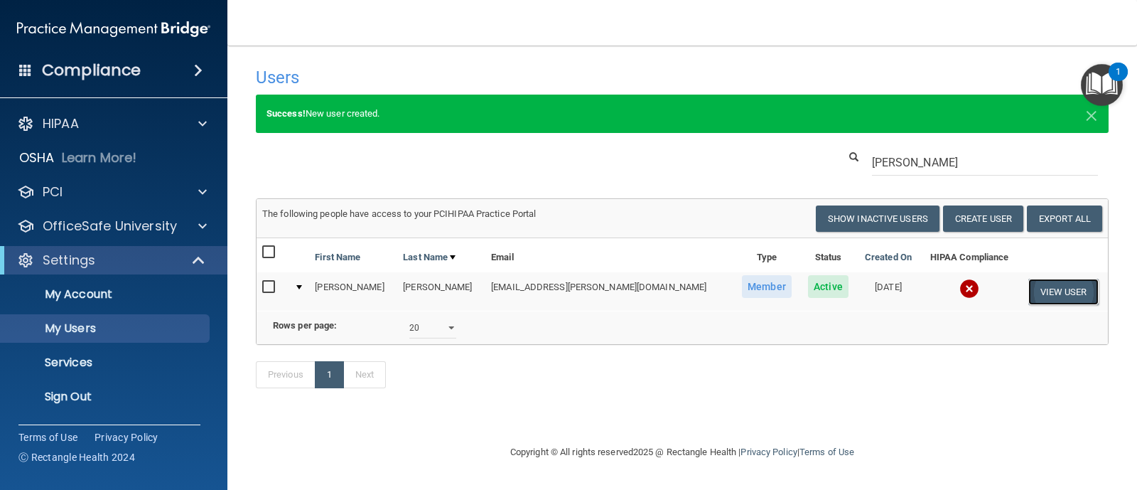
click at [1059, 289] on button "View User" at bounding box center [1063, 292] width 70 height 26
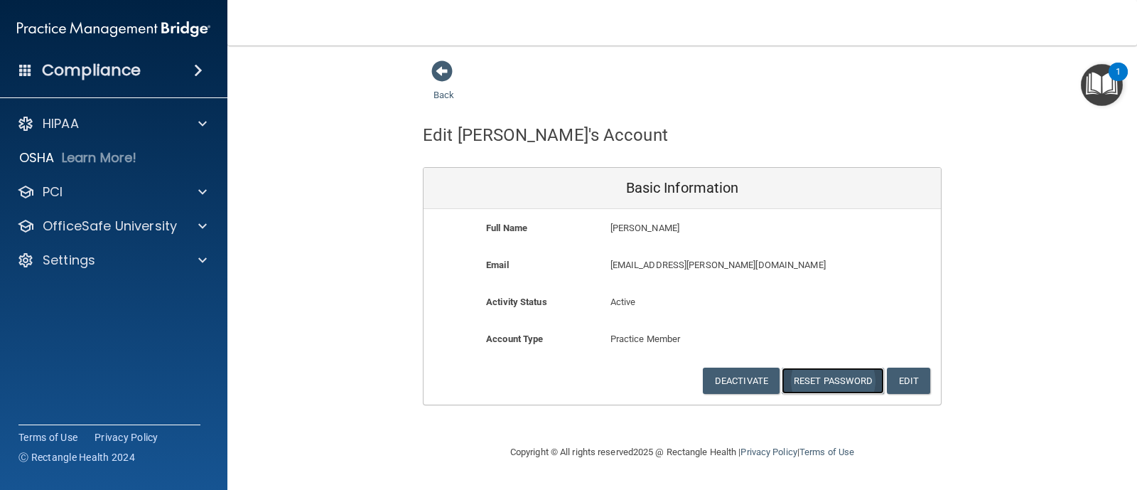
click at [821, 378] on button "Reset Password" at bounding box center [833, 380] width 102 height 26
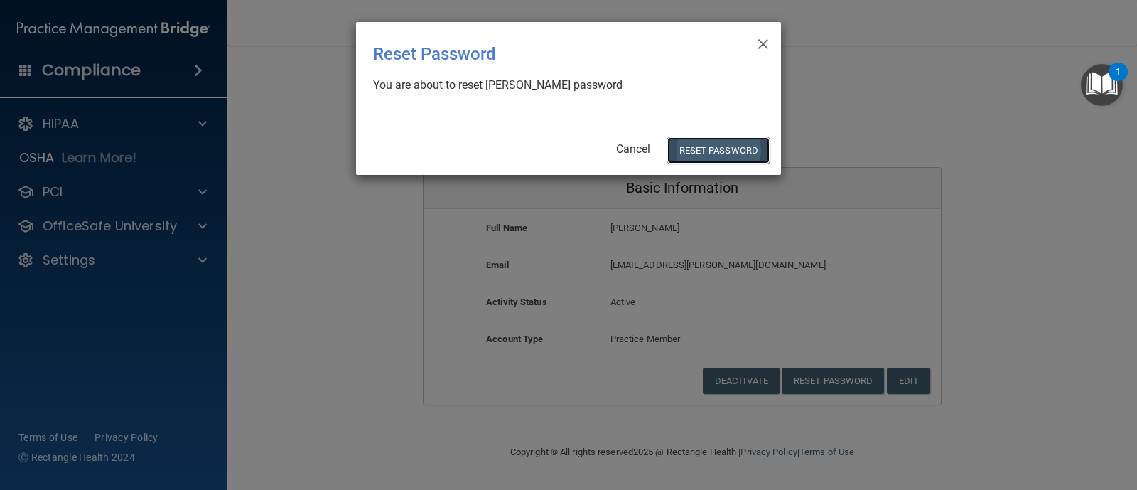
click at [742, 148] on button "Reset Password" at bounding box center [718, 150] width 102 height 26
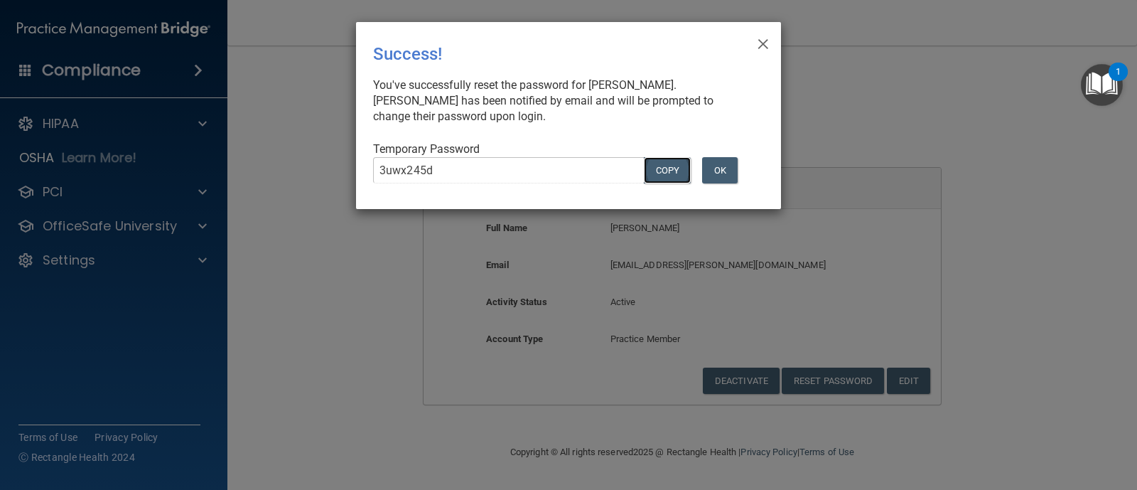
click at [684, 166] on button "COPY" at bounding box center [667, 170] width 47 height 26
